Goal: Use online tool/utility: Utilize a website feature to perform a specific function

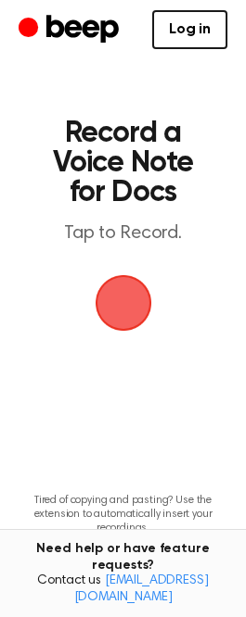
click at [139, 326] on div "button" at bounding box center [123, 303] width 56 height 56
click at [101, 297] on span "button" at bounding box center [122, 303] width 69 height 69
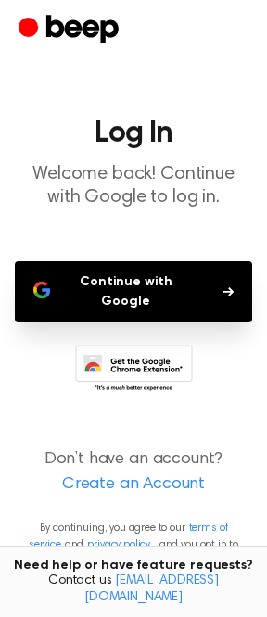
click at [225, 286] on icon "button" at bounding box center [228, 291] width 10 height 11
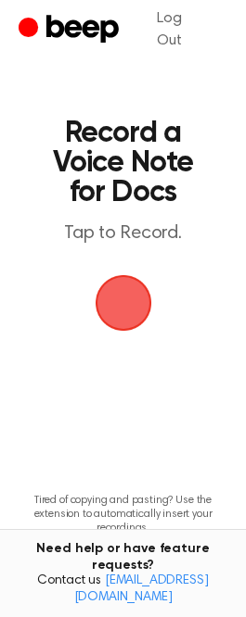
click at [130, 306] on span "button" at bounding box center [123, 303] width 104 height 104
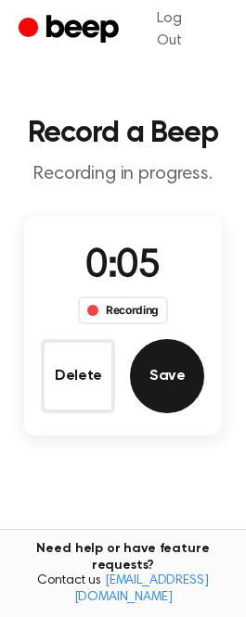
click at [183, 371] on button "Save" at bounding box center [167, 376] width 74 height 74
